Goal: Information Seeking & Learning: Find specific fact

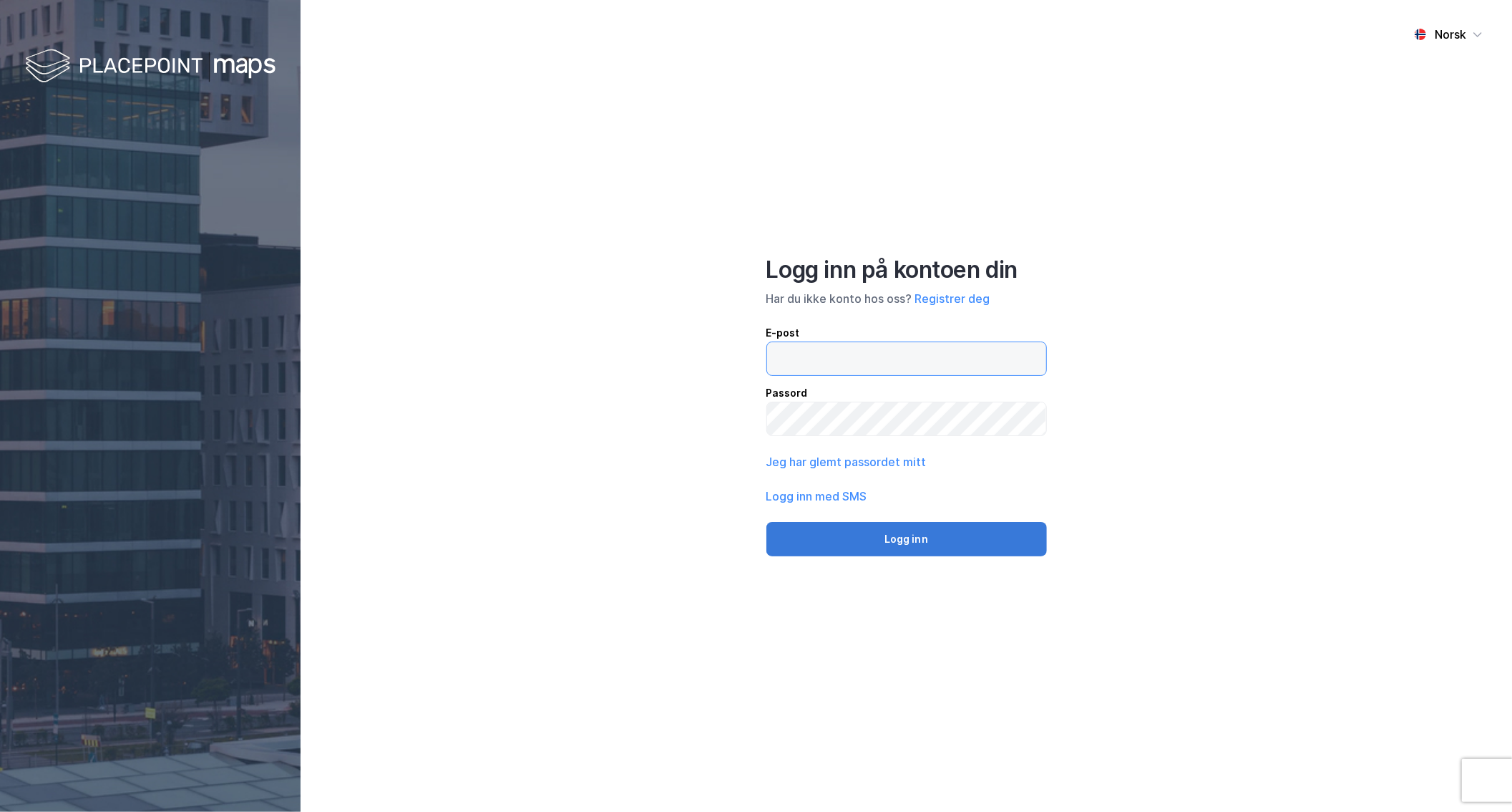
type input "[EMAIL_ADDRESS][MEDICAL_DATA][DOMAIN_NAME]"
click at [902, 540] on button "Logg inn" at bounding box center [906, 539] width 281 height 34
click at [902, 540] on div "Logg inn på kontoen din Har du ikke konto hos oss? Registrer deg E-post [EMAIL_…" at bounding box center [906, 405] width 281 height 301
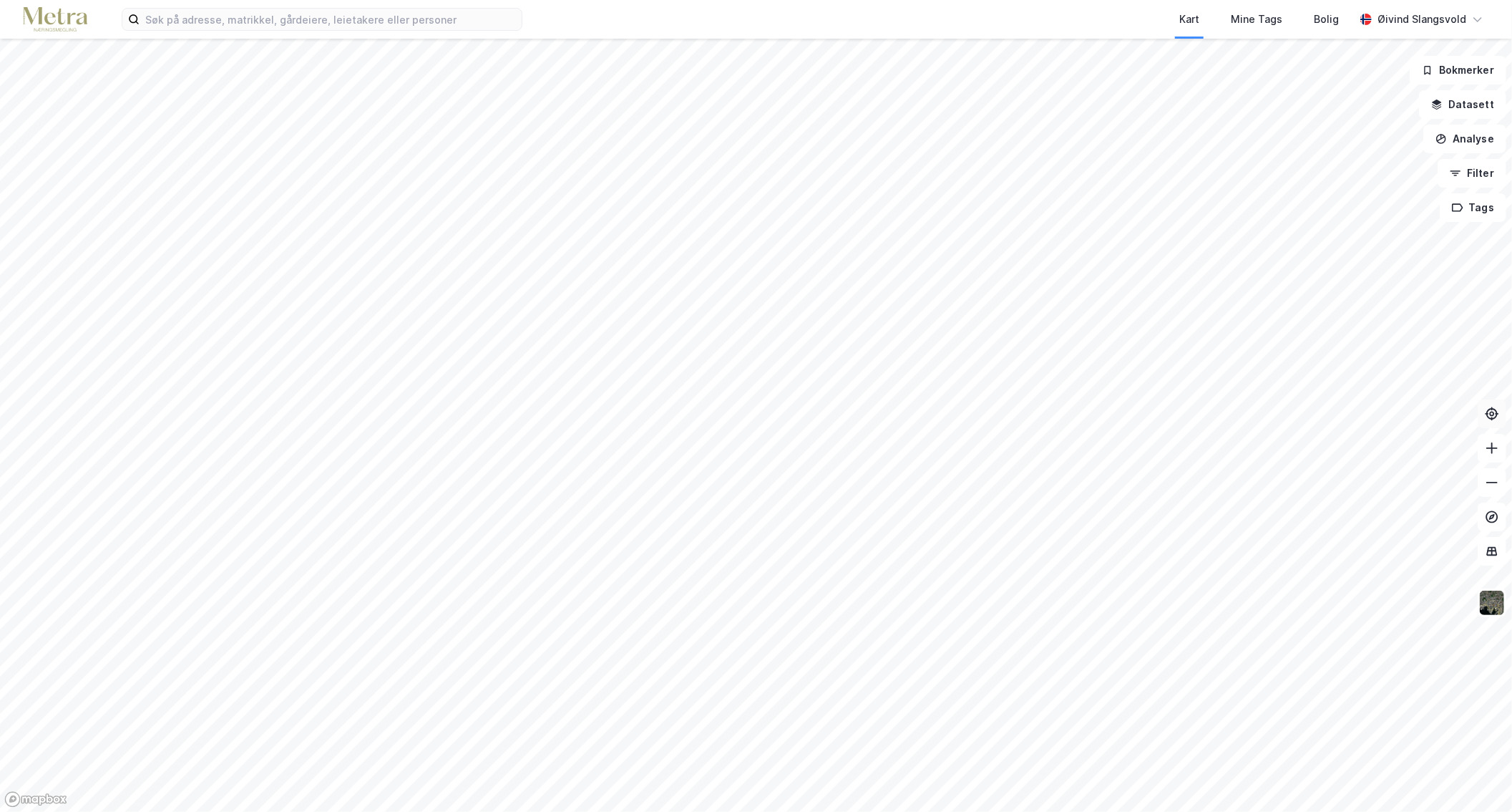
click at [1486, 417] on icon at bounding box center [1492, 414] width 15 height 15
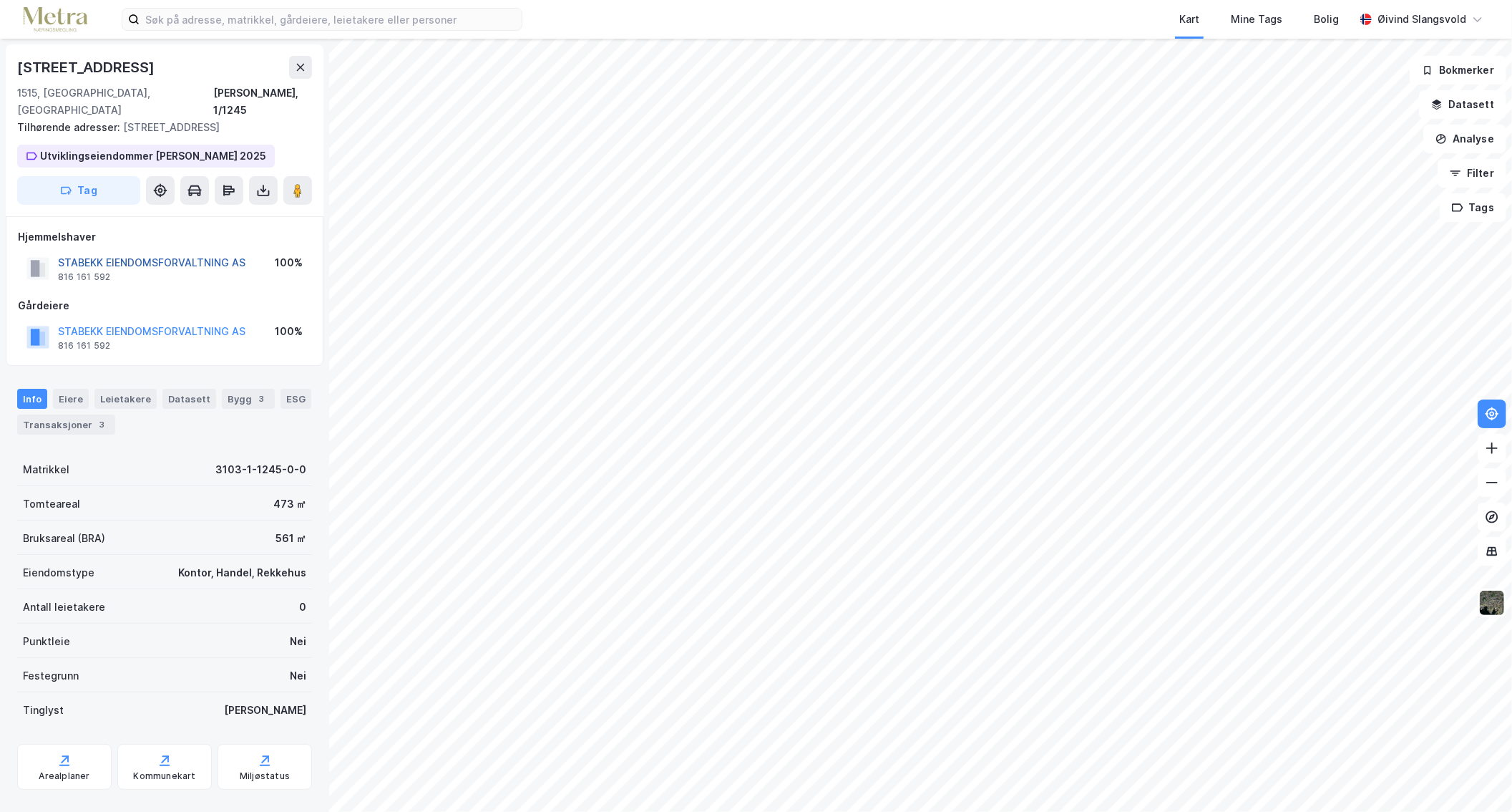
click at [0, 0] on button "STABEKK EIENDOMSFORVALTNING AS" at bounding box center [0, 0] width 0 height 0
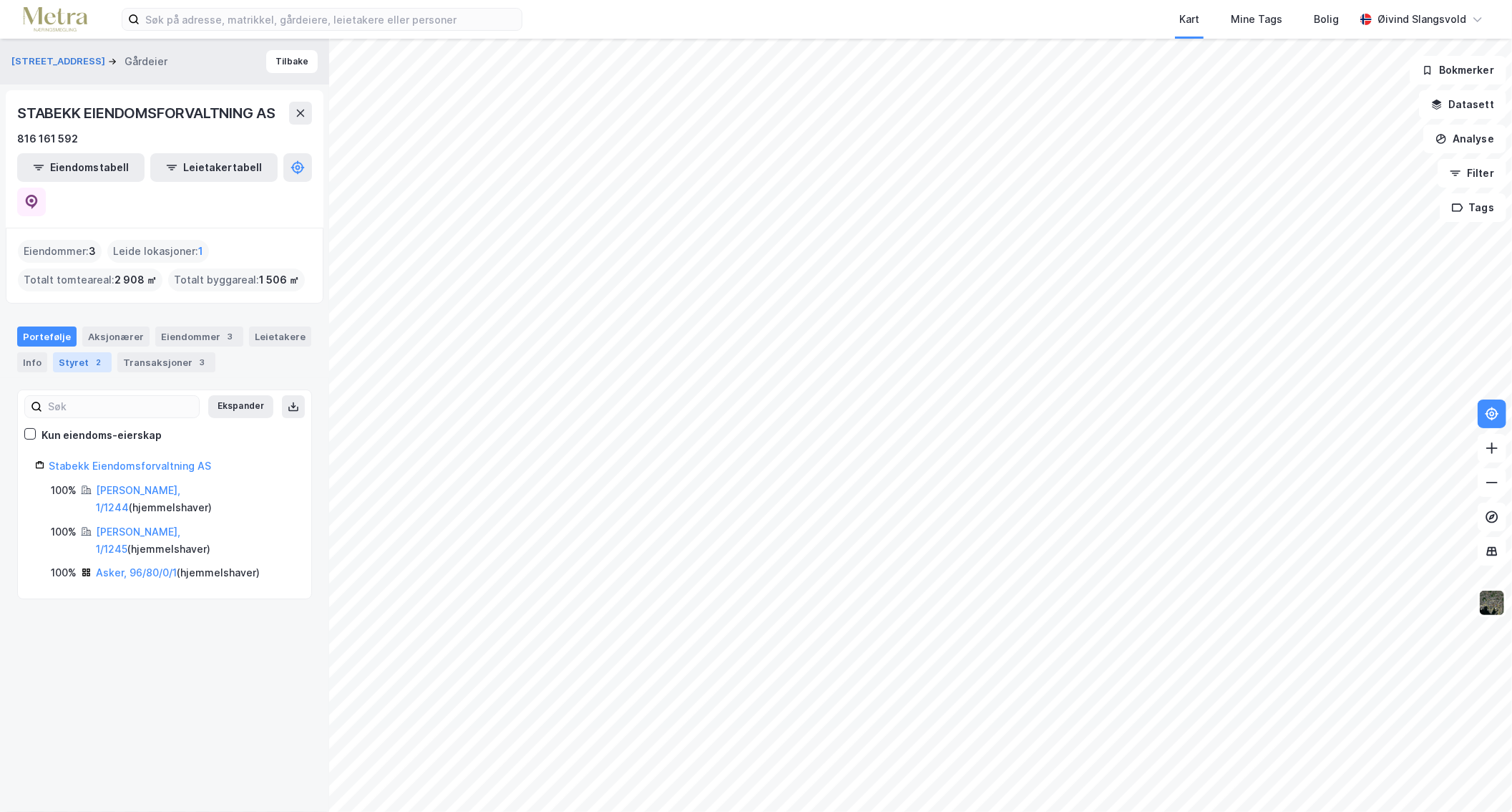
click at [82, 352] on div "Styret 2" at bounding box center [83, 362] width 59 height 20
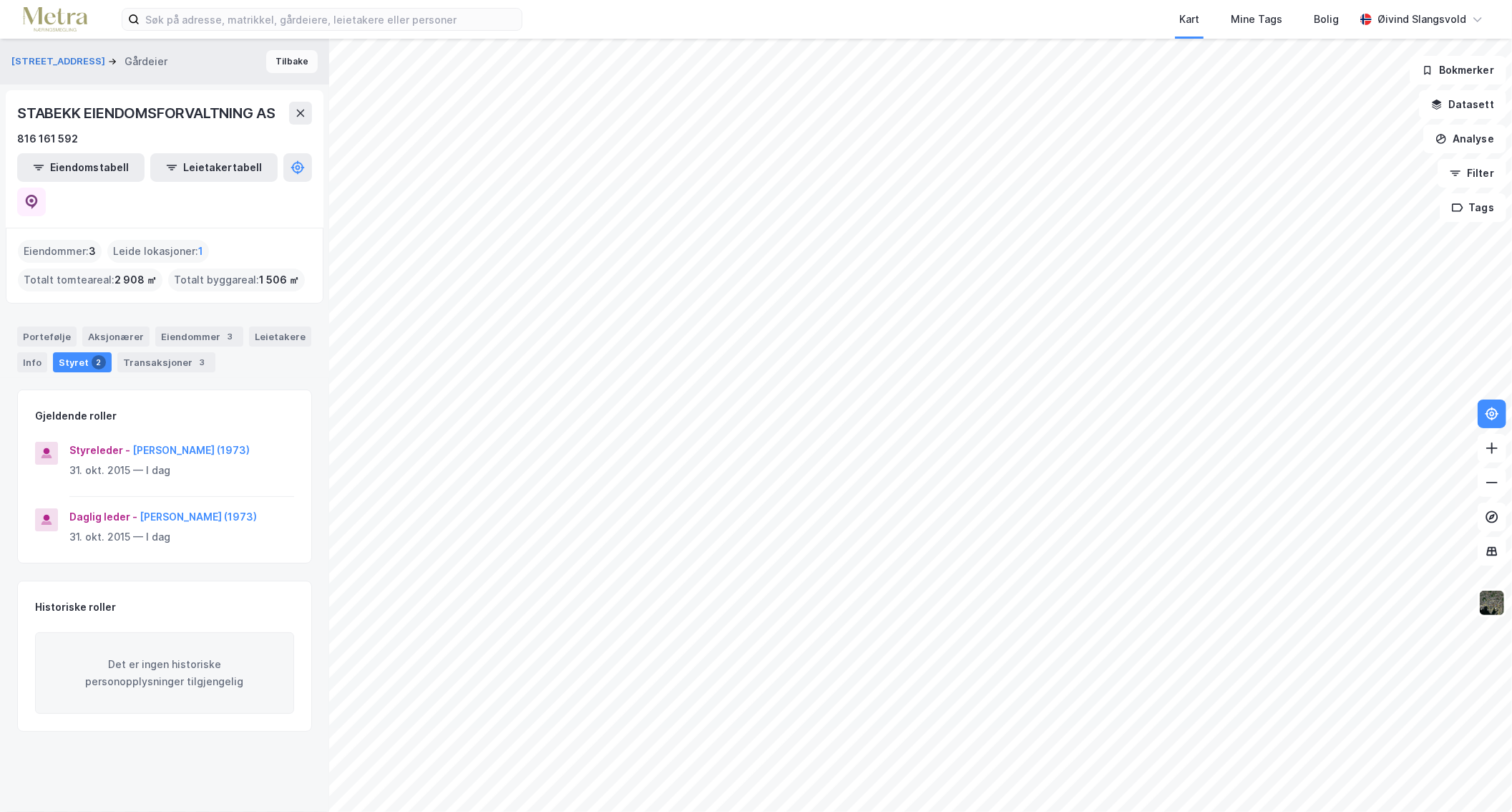
click at [275, 57] on button "Tilbake" at bounding box center [291, 62] width 52 height 23
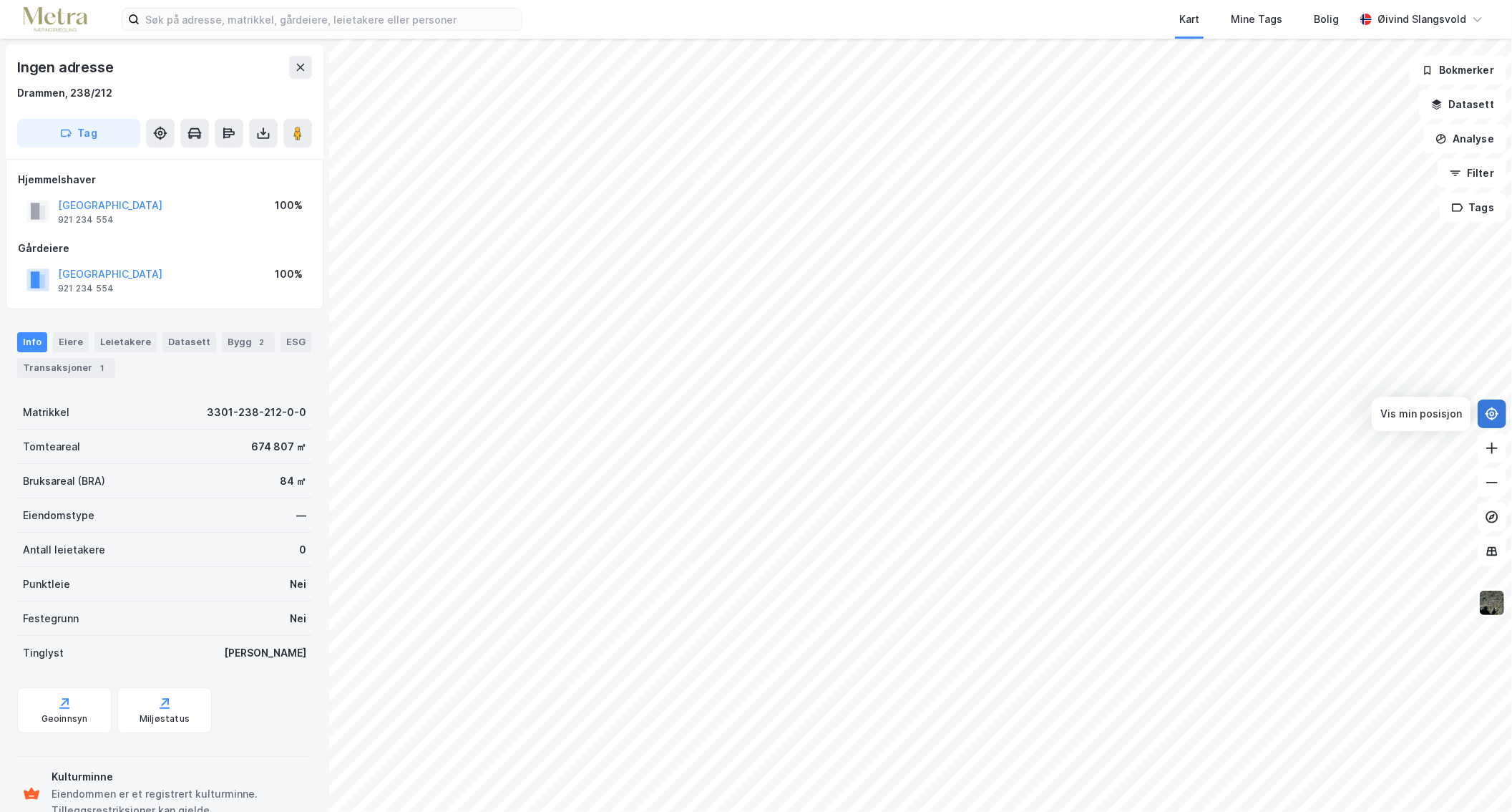
click at [1486, 412] on icon at bounding box center [1492, 414] width 15 height 15
click at [1492, 408] on icon at bounding box center [1492, 409] width 2 height 4
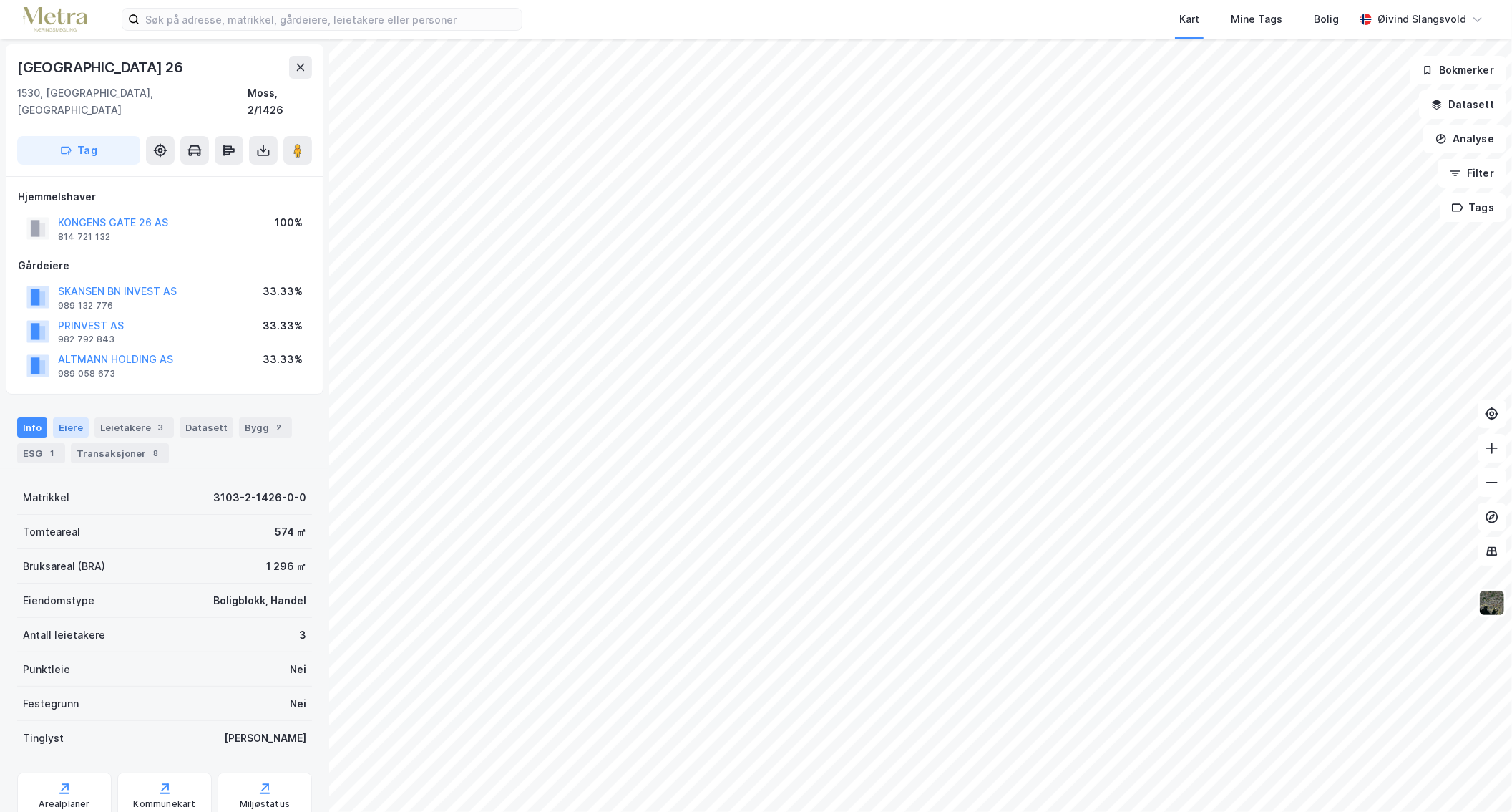
click at [70, 418] on div "Eiere" at bounding box center [71, 428] width 36 height 20
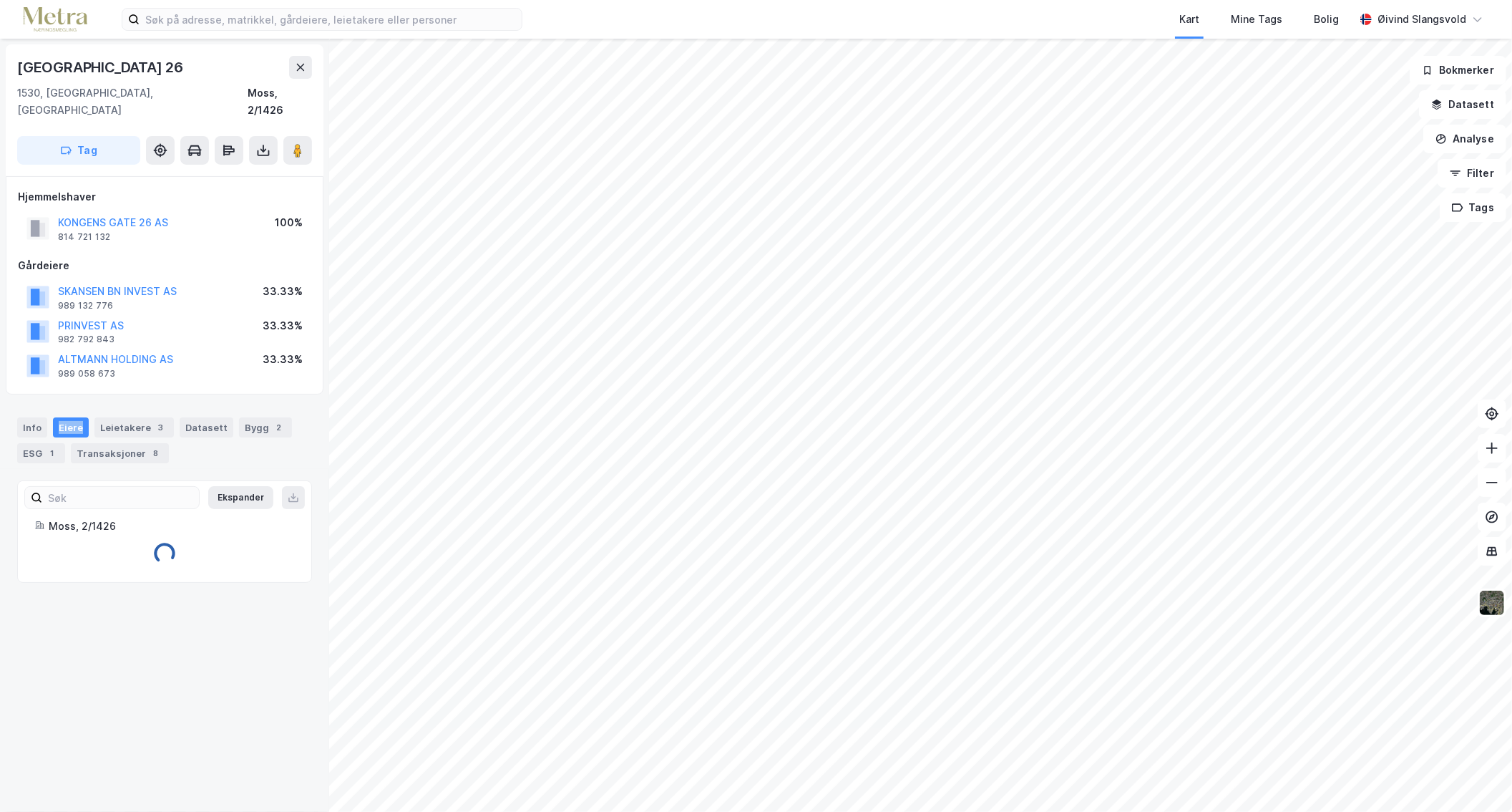
click at [70, 418] on div "Eiere" at bounding box center [71, 428] width 36 height 20
click at [0, 0] on button "KONGENS GATE 26 AS" at bounding box center [0, 0] width 0 height 0
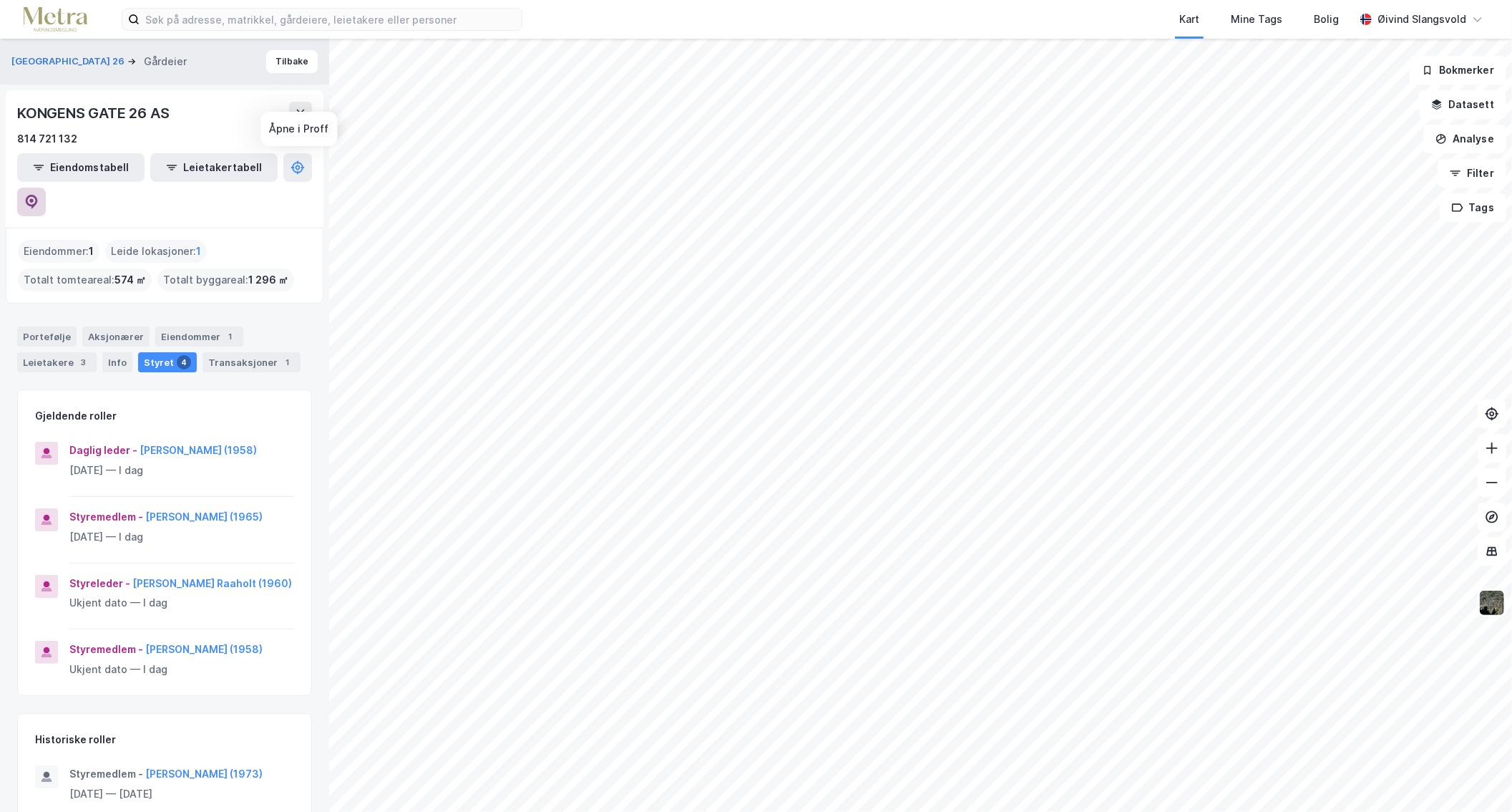
click at [38, 195] on icon at bounding box center [32, 202] width 12 height 15
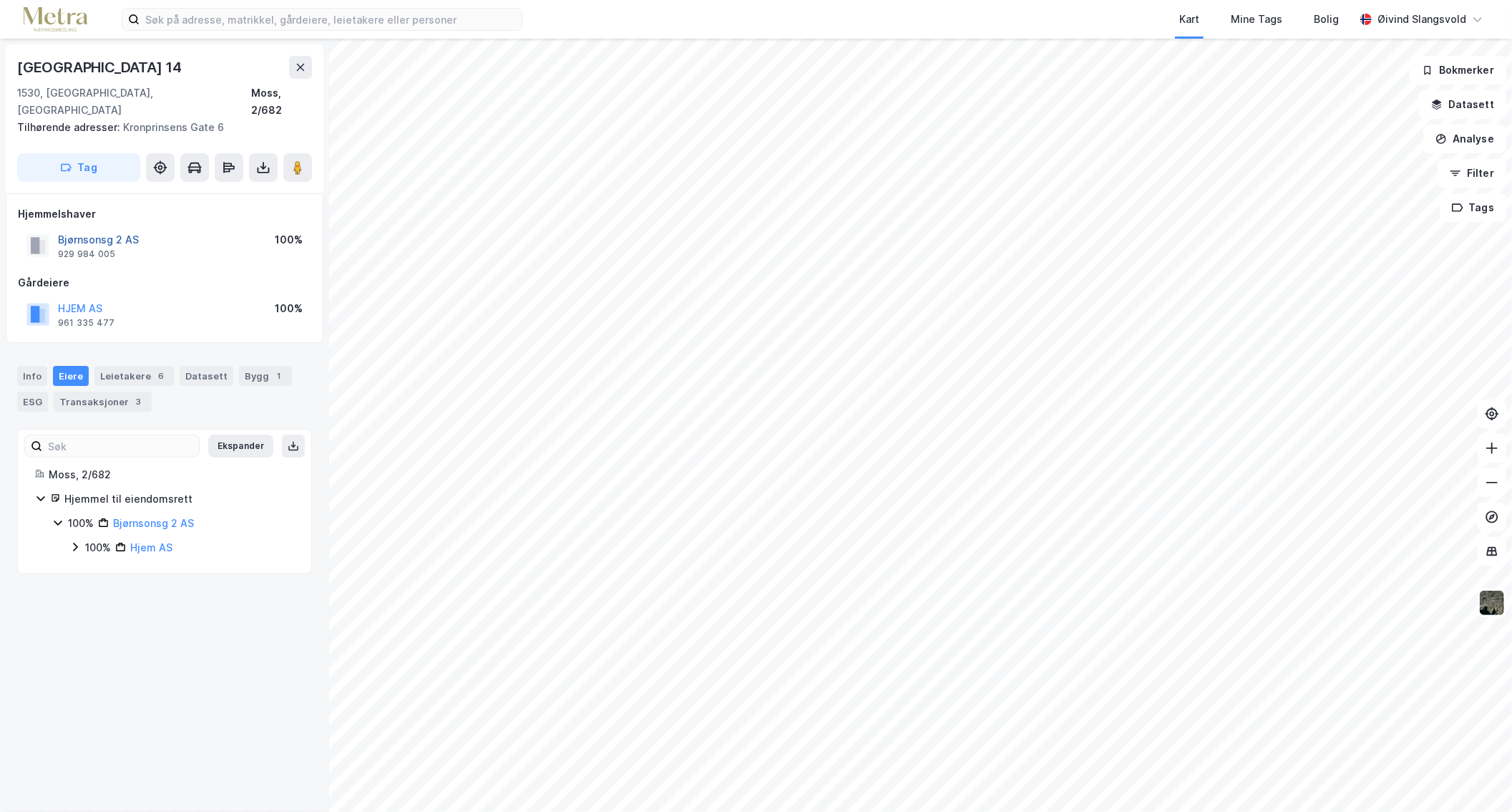
click at [0, 0] on button "Bjørnsonsg 2 AS" at bounding box center [0, 0] width 0 height 0
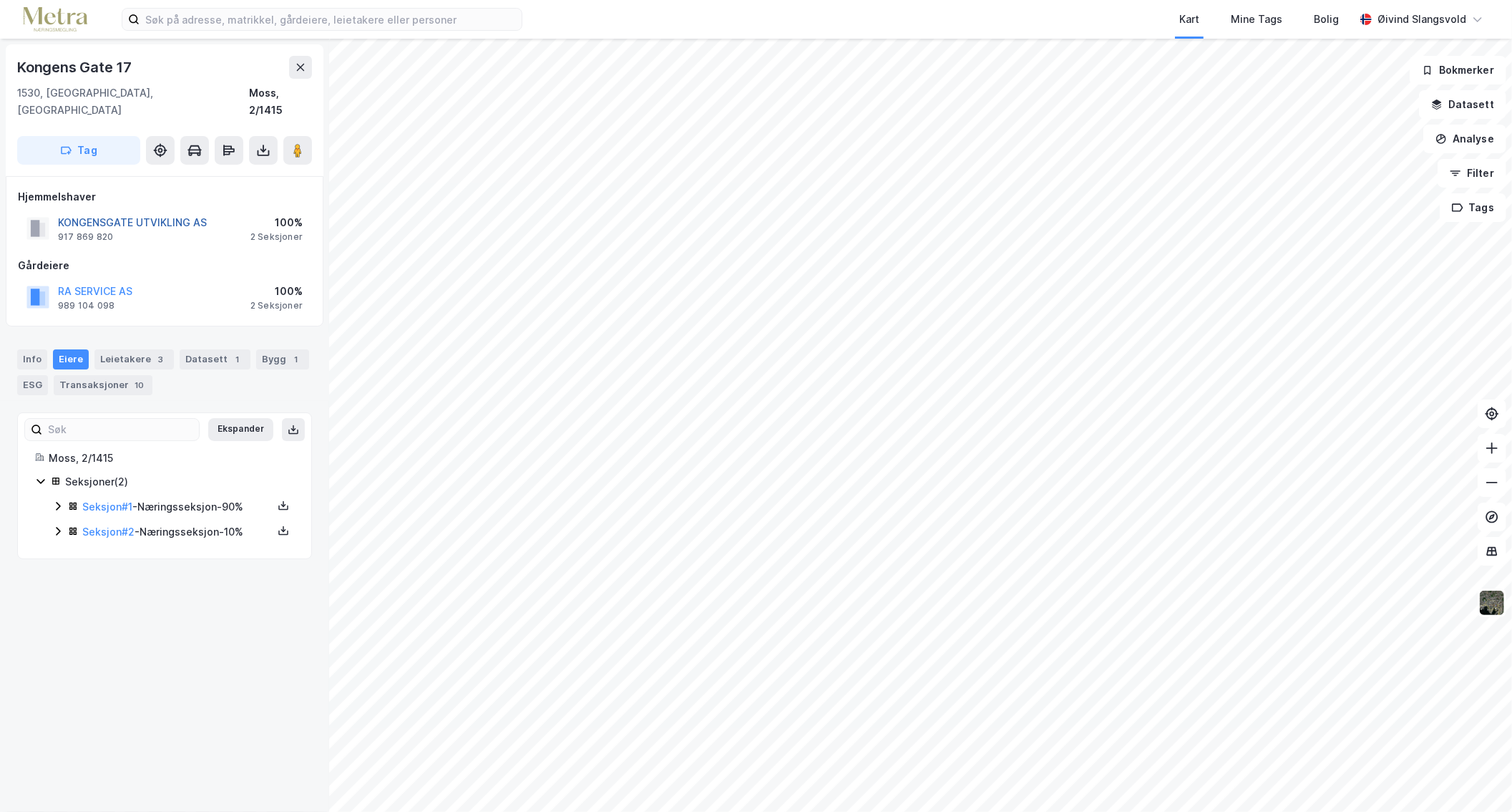
click at [0, 0] on button "KONGENSGATE UTVIKLING AS" at bounding box center [0, 0] width 0 height 0
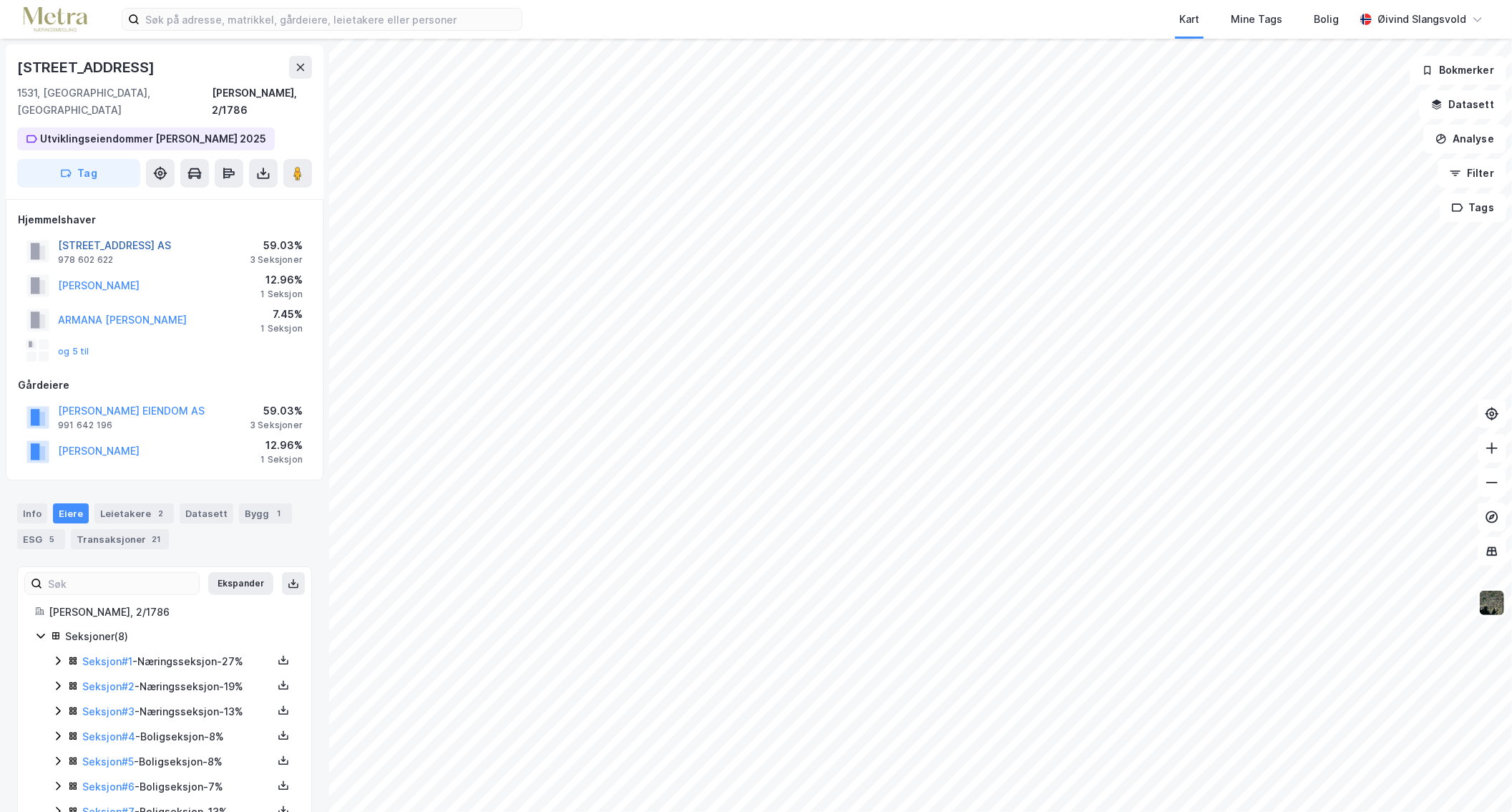
click at [0, 0] on button "[STREET_ADDRESS] AS" at bounding box center [0, 0] width 0 height 0
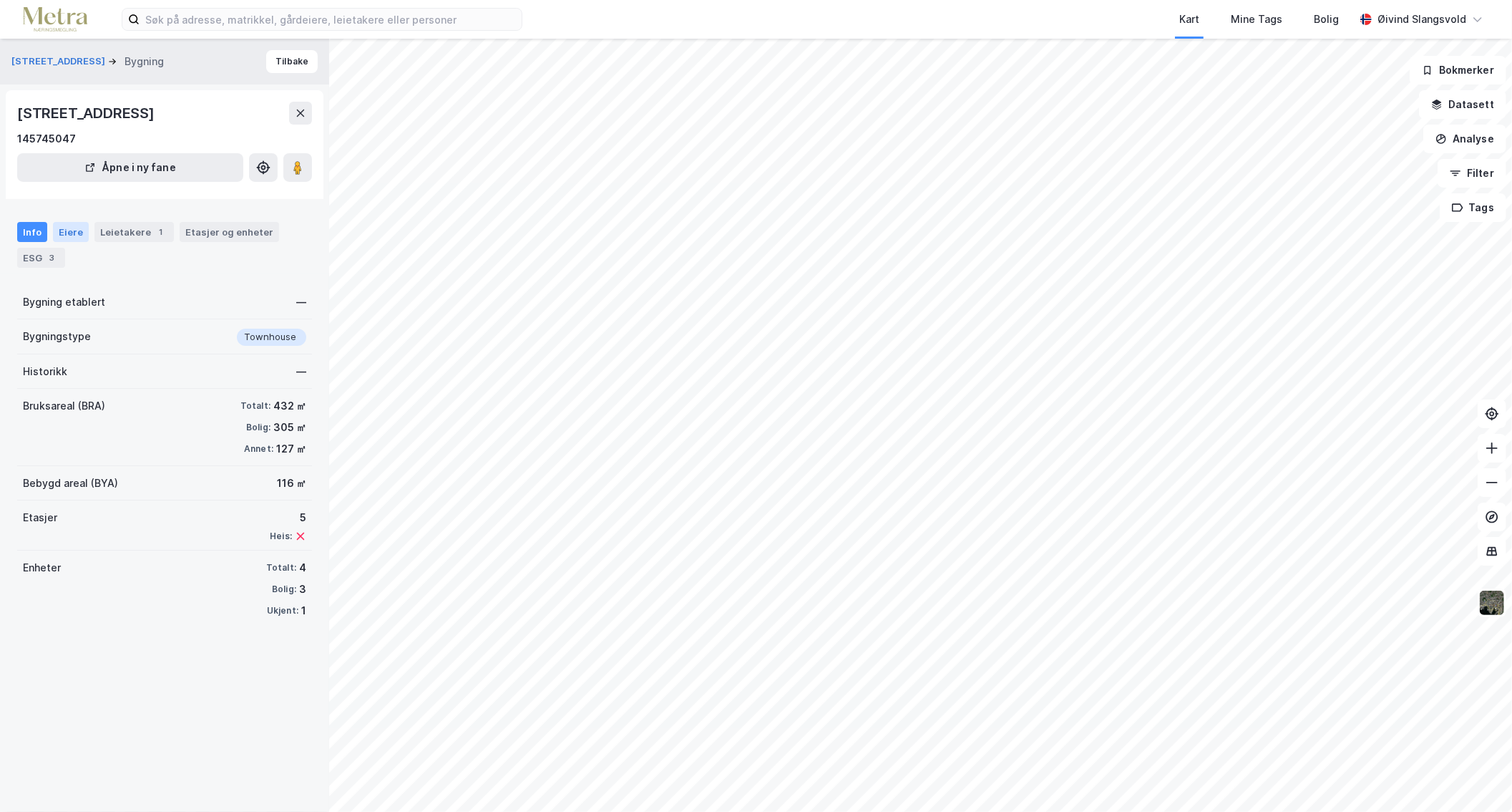
click at [64, 227] on div "Eiere" at bounding box center [71, 232] width 36 height 20
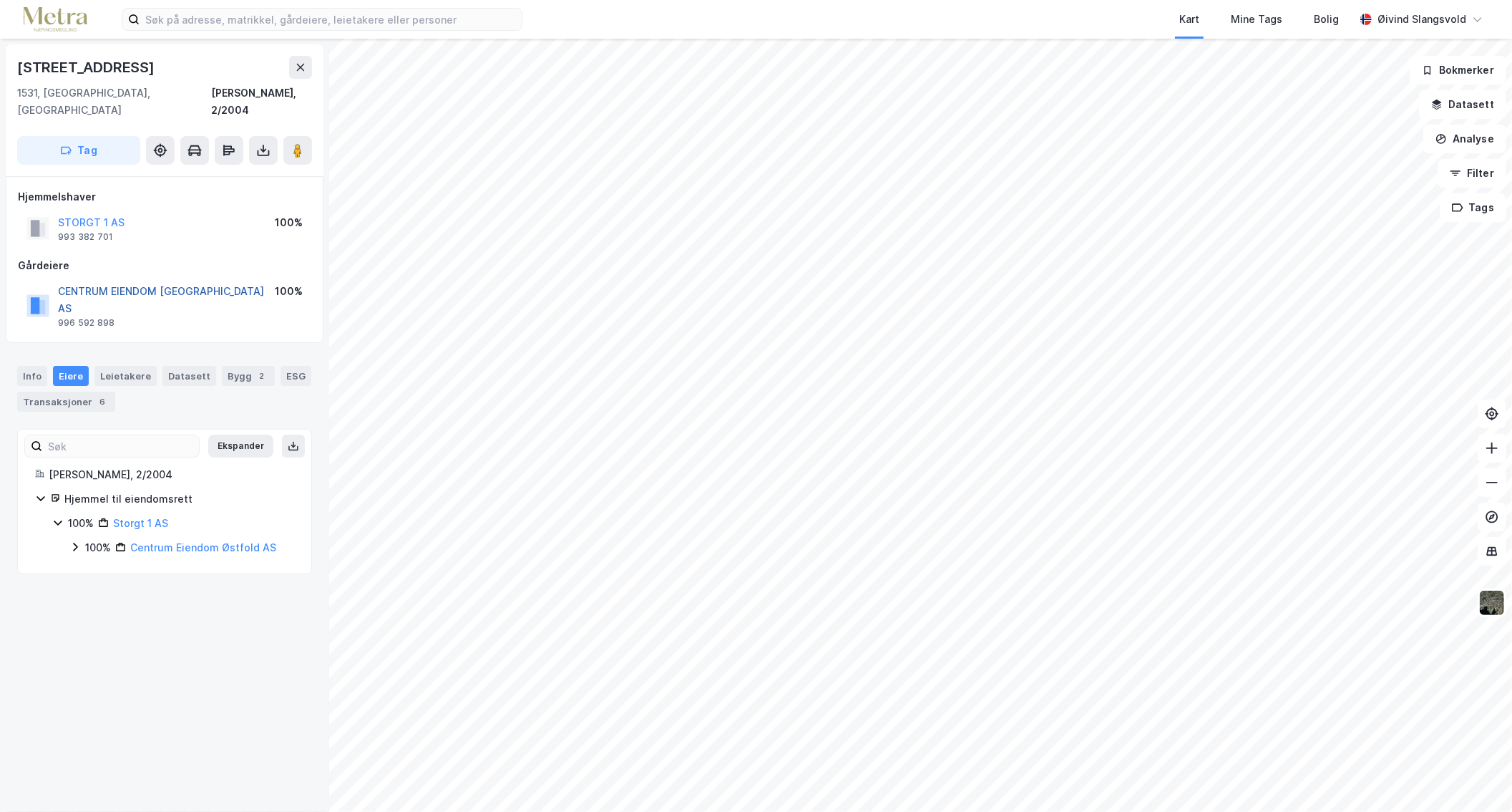
click at [0, 0] on button "CENTRUM EIENDOM [GEOGRAPHIC_DATA] AS" at bounding box center [0, 0] width 0 height 0
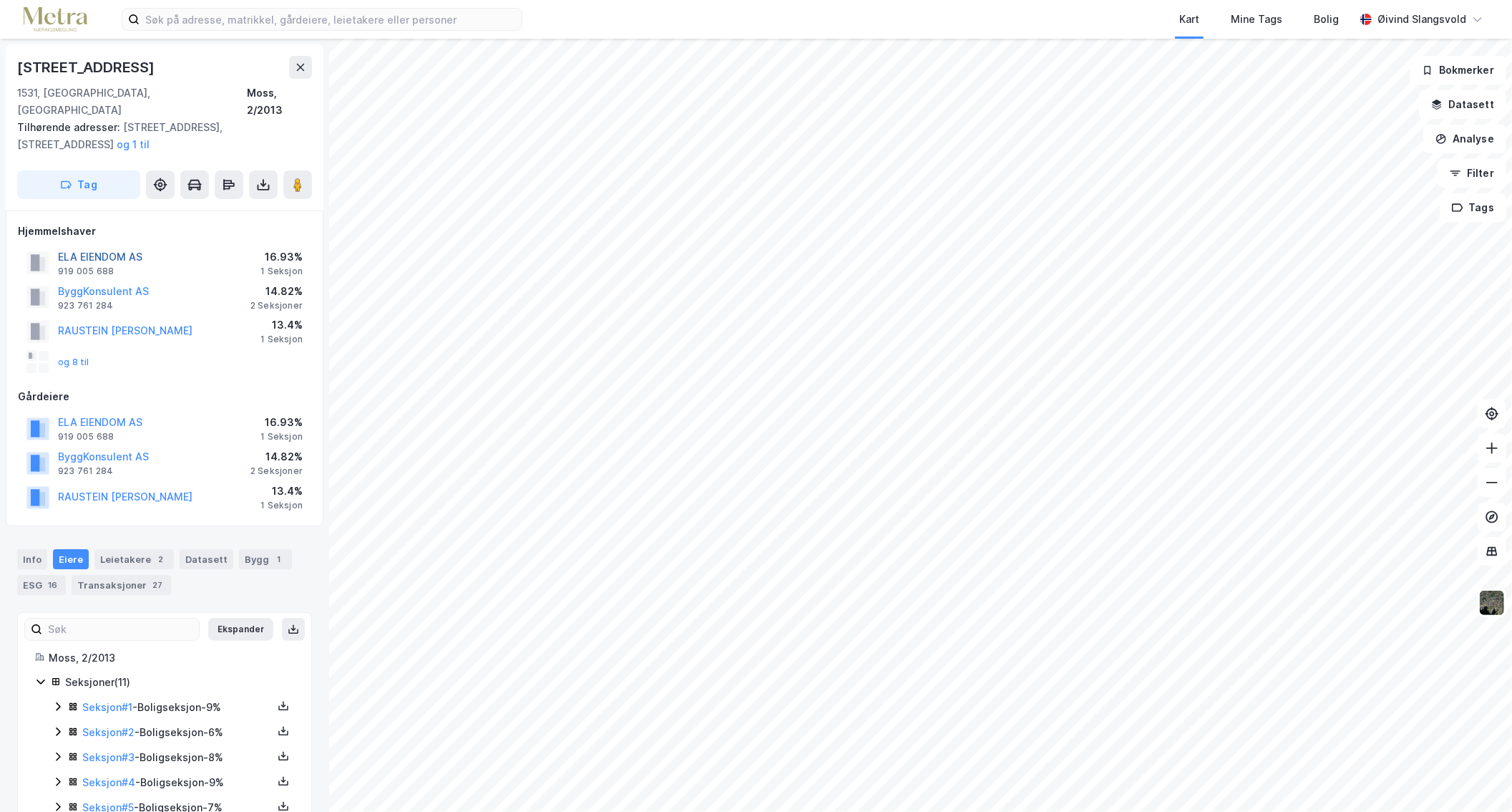
click at [0, 0] on button "ELA EIENDOM AS" at bounding box center [0, 0] width 0 height 0
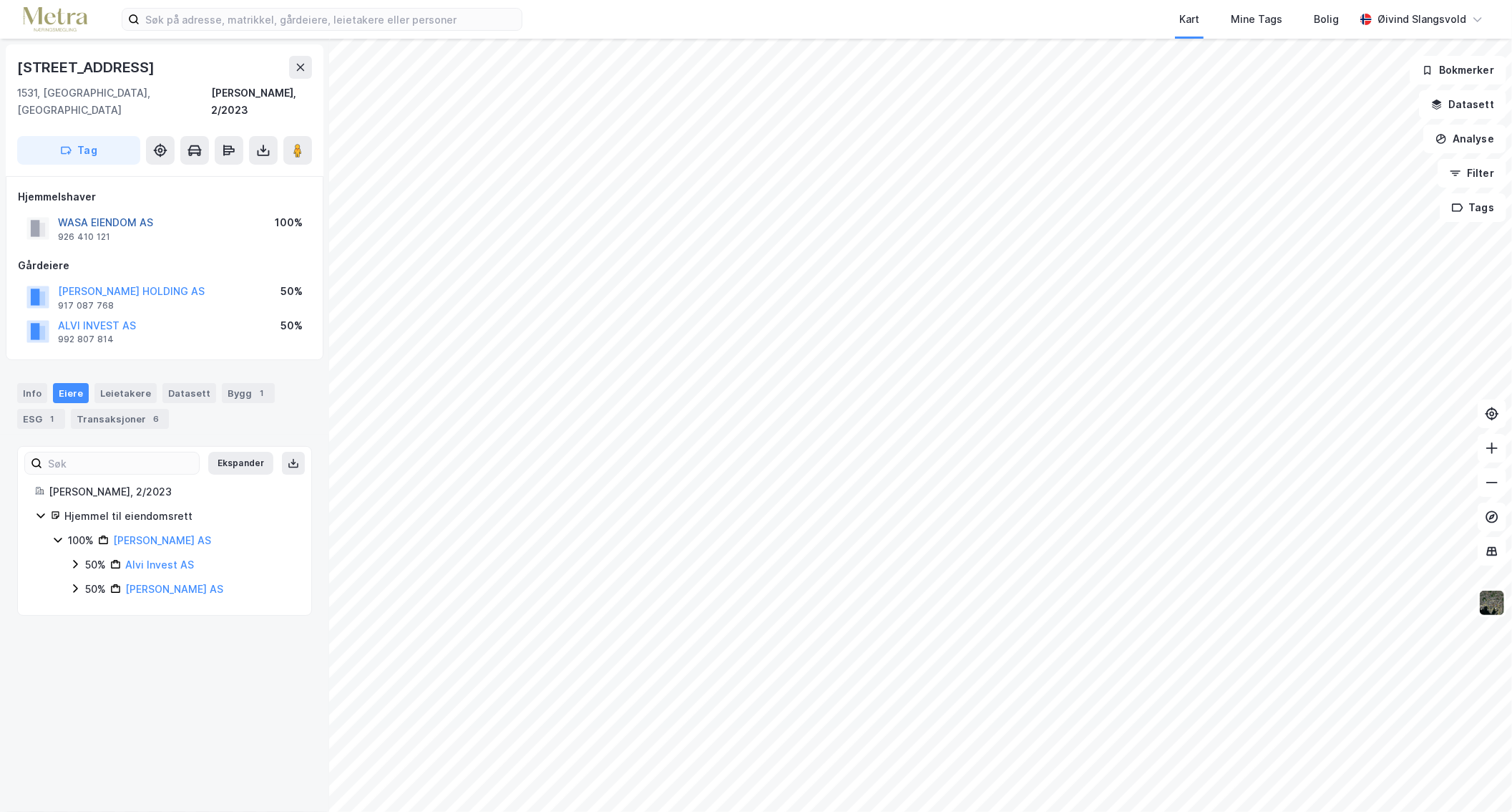
click at [0, 0] on button "WASA EIENDOM AS" at bounding box center [0, 0] width 0 height 0
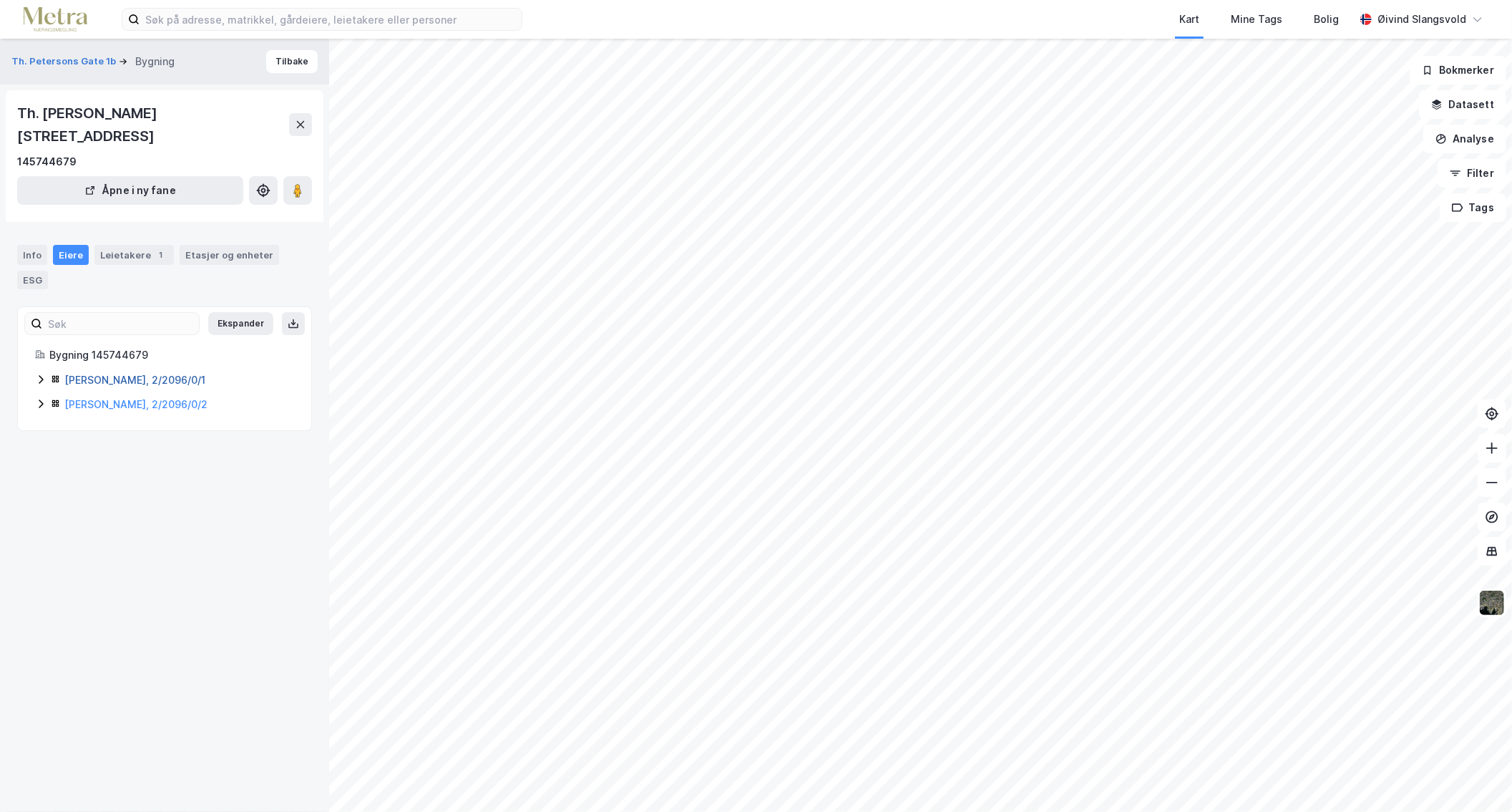
click at [111, 374] on link "[PERSON_NAME], 2/2096/0/1" at bounding box center [135, 380] width 141 height 12
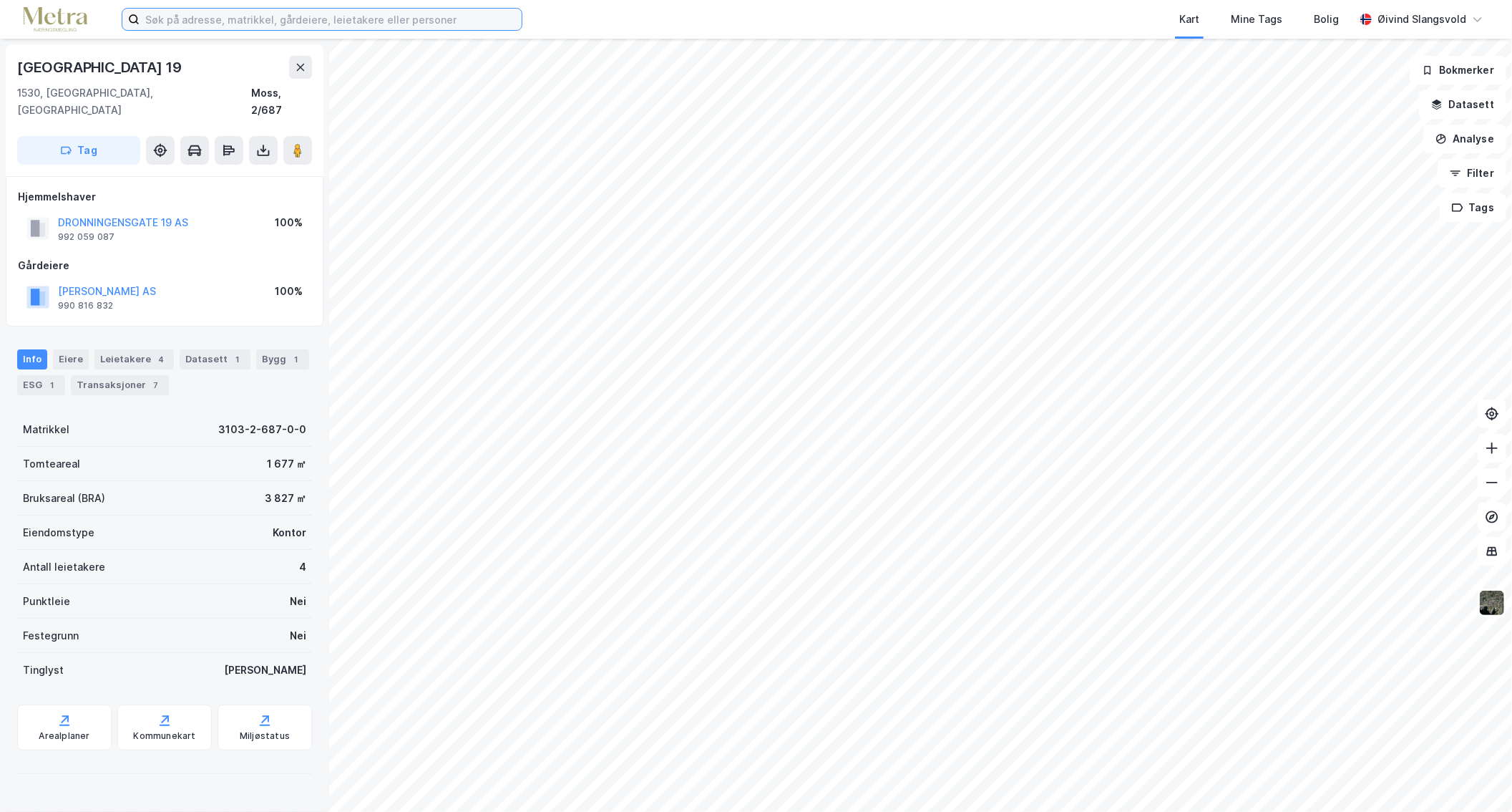
click at [349, 24] on input at bounding box center [331, 19] width 382 height 22
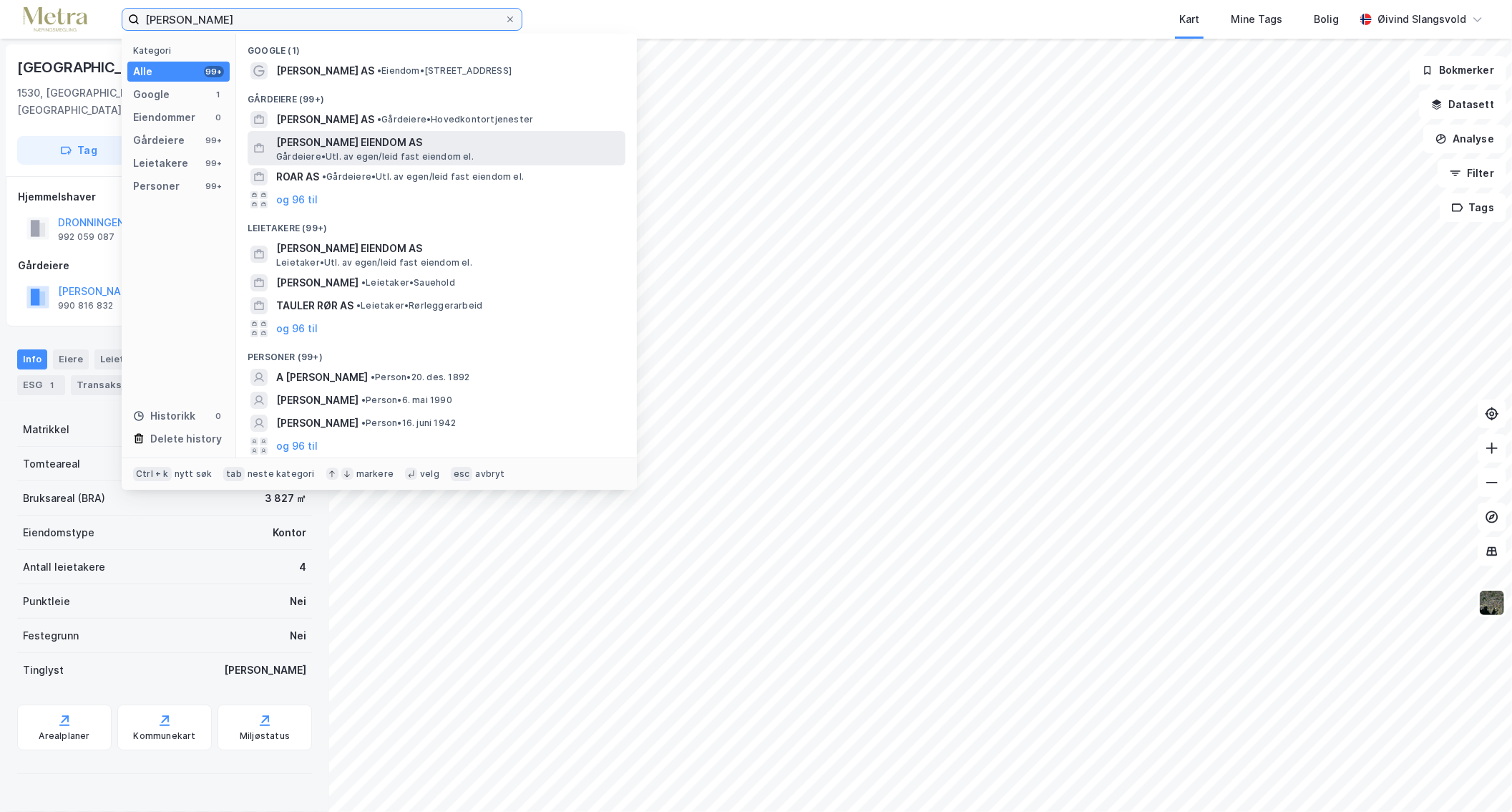
type input "[PERSON_NAME]"
click at [359, 138] on span "[PERSON_NAME] EIENDOM AS" at bounding box center [448, 142] width 343 height 17
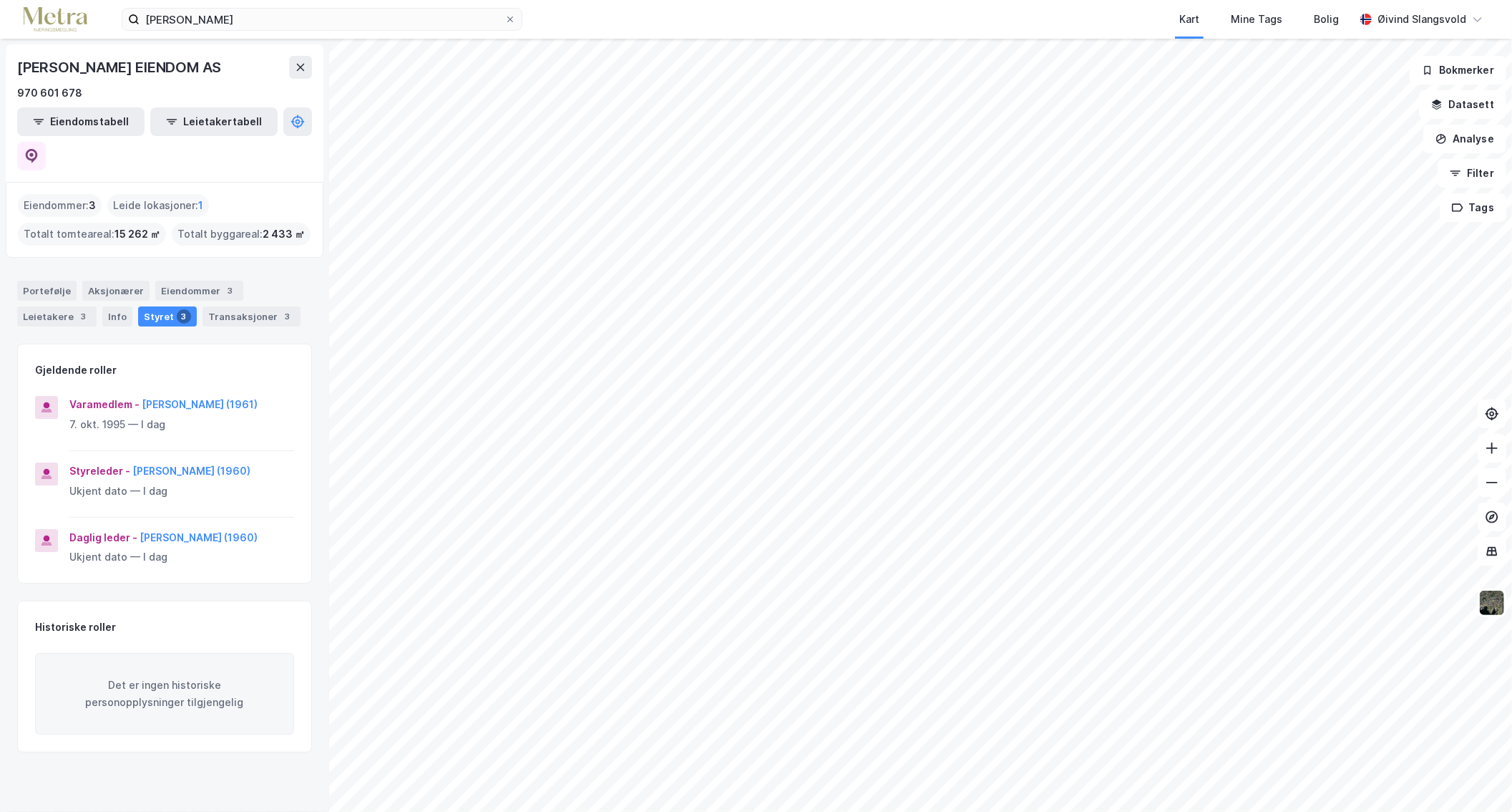
click at [64, 194] on div "Eiendommer : 3" at bounding box center [60, 206] width 83 height 23
click at [73, 223] on div "Totalt tomteareal : 15 262 ㎡" at bounding box center [92, 234] width 148 height 23
click at [65, 194] on div "Eiendommer : 3" at bounding box center [60, 206] width 83 height 23
click at [160, 194] on div "Leide lokasjoner : 1" at bounding box center [158, 206] width 101 height 23
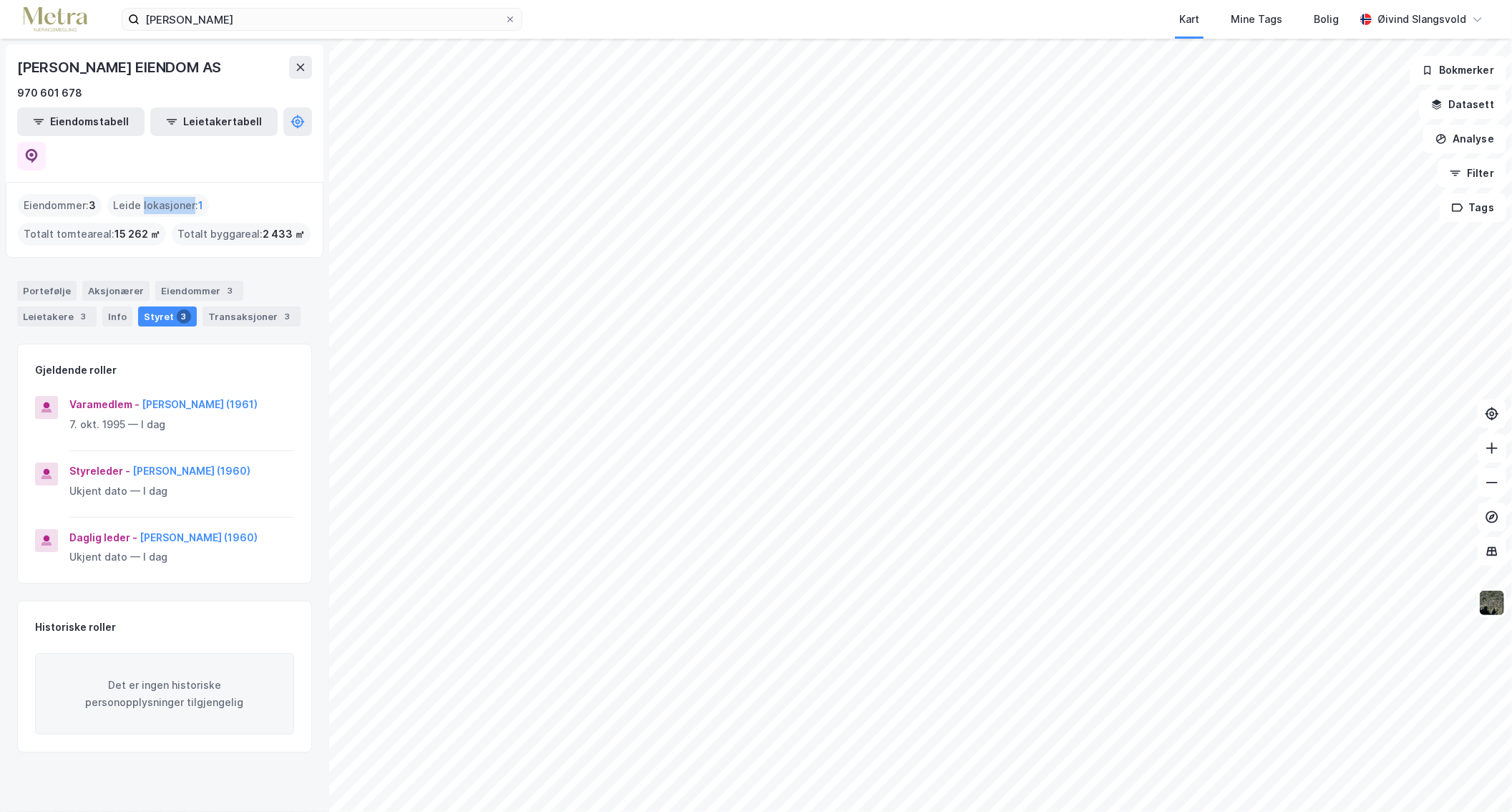
click at [160, 194] on div "Leide lokasjoner : 1" at bounding box center [158, 206] width 101 height 23
click at [272, 182] on div "Eiendommer : 3 Leide lokasjoner : 1 Totalt tomteareal : 15 262 ㎡ Totalt byggare…" at bounding box center [164, 220] width 318 height 76
click at [53, 281] on div "Portefølje" at bounding box center [46, 291] width 60 height 20
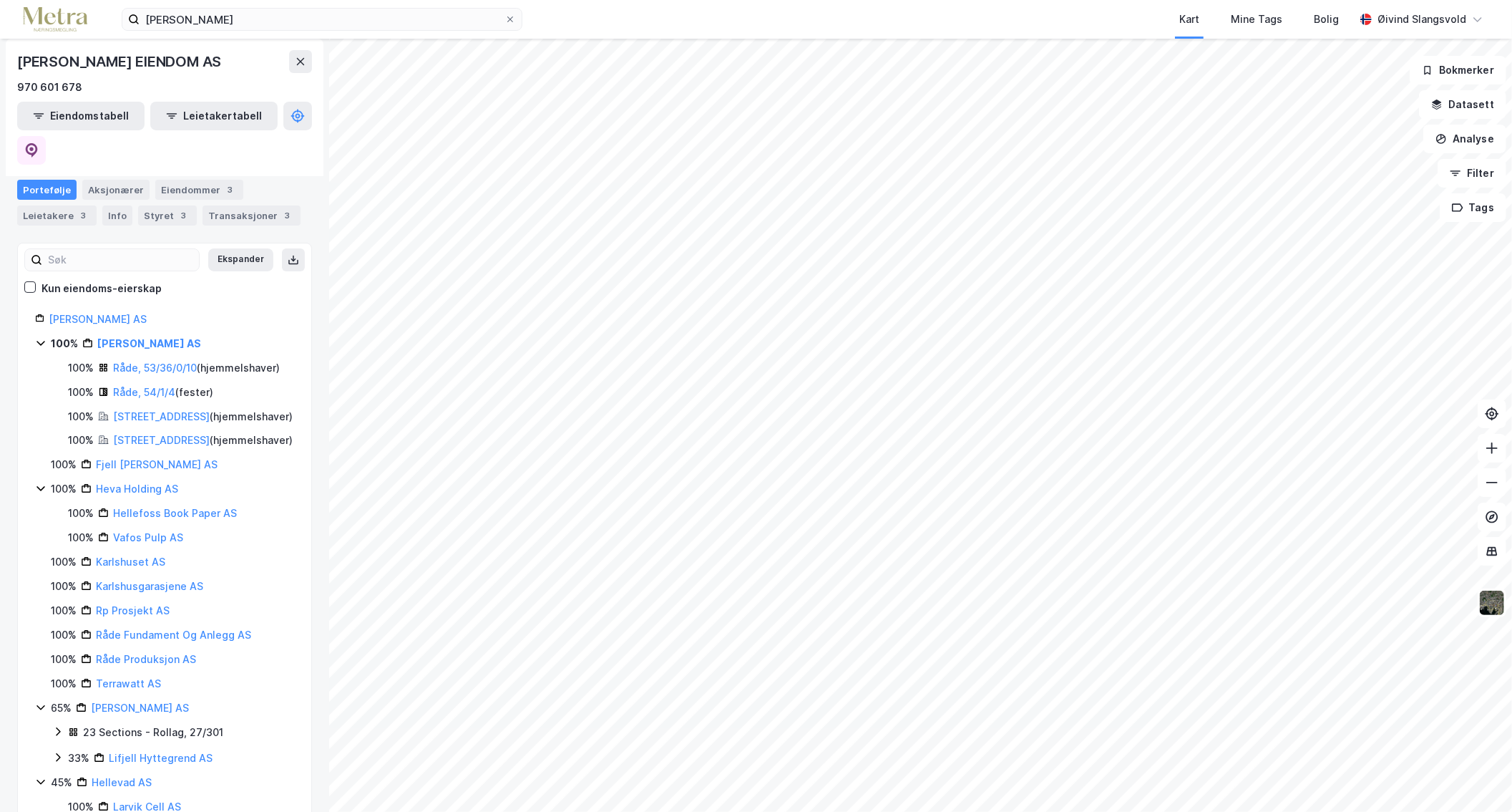
scroll to position [61, 0]
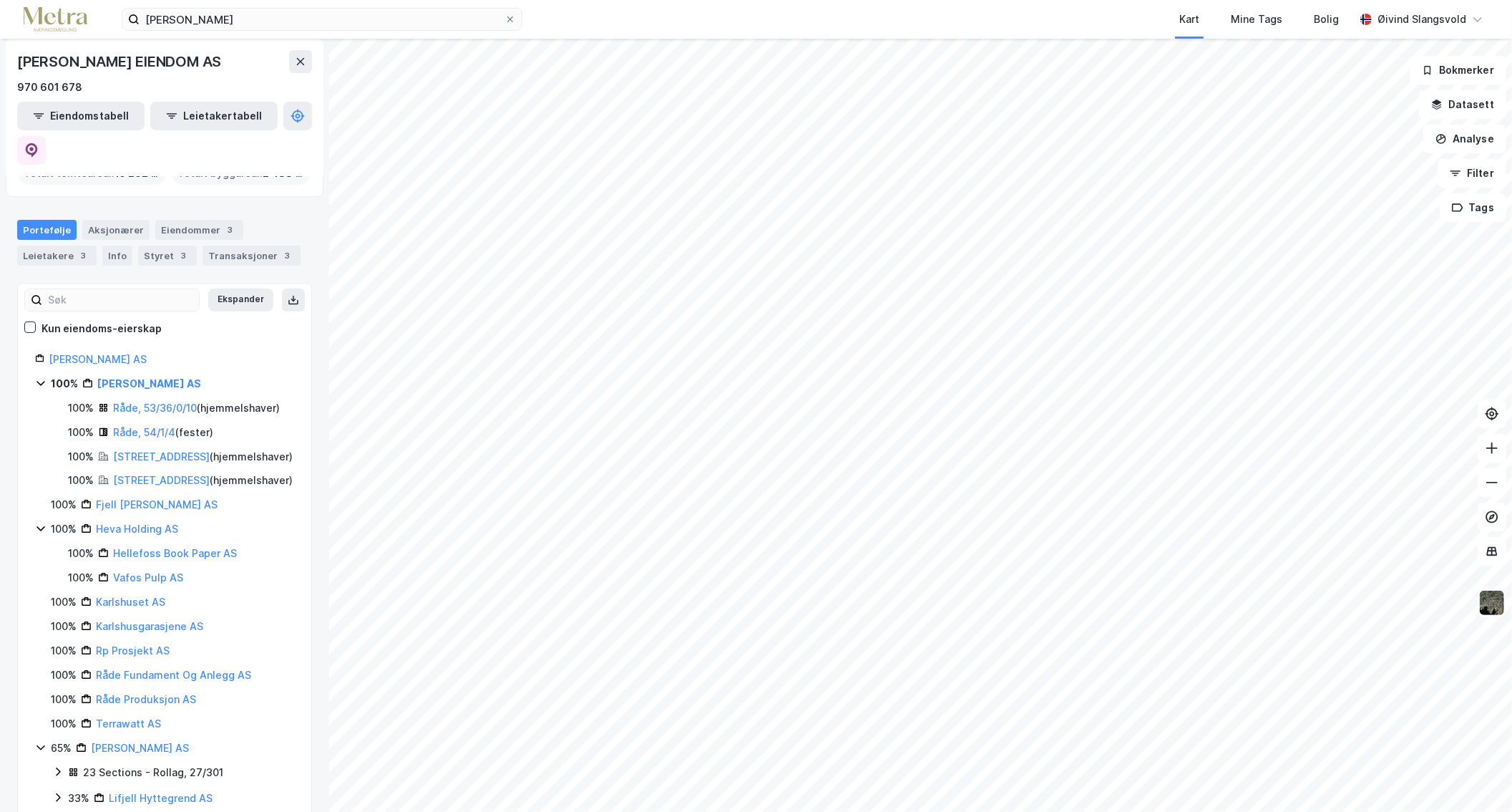
click at [141, 351] on div "[PERSON_NAME] AS" at bounding box center [172, 360] width 246 height 17
drag, startPoint x: 141, startPoint y: 320, endPoint x: 65, endPoint y: 333, distance: 77.1
click at [65, 351] on div "[PERSON_NAME] AS" at bounding box center [172, 360] width 246 height 17
copy div "[PERSON_NAME] AS"
